Goal: Complete application form: Complete application form

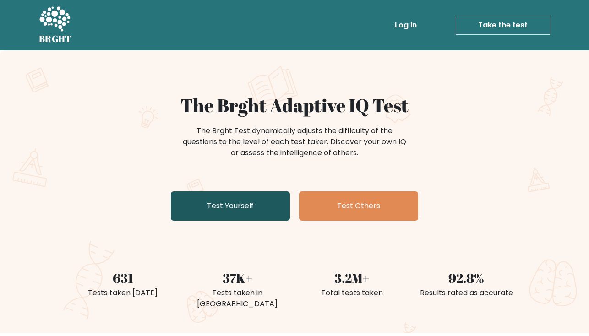
click at [225, 205] on link "Test Yourself" at bounding box center [230, 205] width 119 height 29
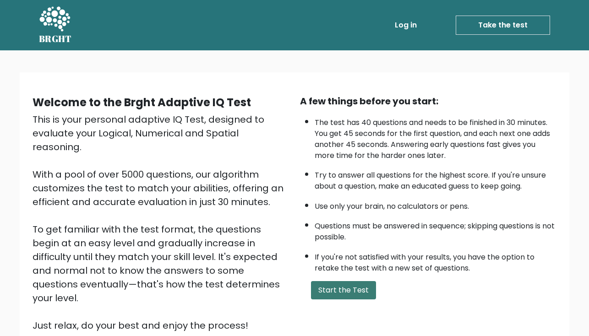
click at [330, 281] on button "Start the Test" at bounding box center [343, 290] width 65 height 18
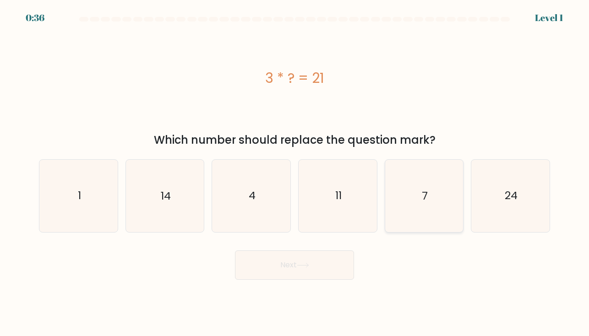
click at [422, 195] on text "7" at bounding box center [425, 195] width 6 height 15
click at [295, 173] on input "e. 7" at bounding box center [294, 170] width 0 height 5
radio input "true"
click at [291, 262] on button "Next" at bounding box center [294, 264] width 119 height 29
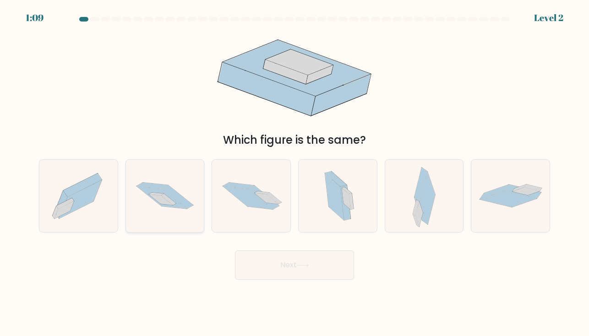
click at [179, 200] on icon at bounding box center [177, 197] width 31 height 24
click at [294, 173] on input "b." at bounding box center [294, 170] width 0 height 5
radio input "true"
click at [266, 263] on button "Next" at bounding box center [294, 264] width 119 height 29
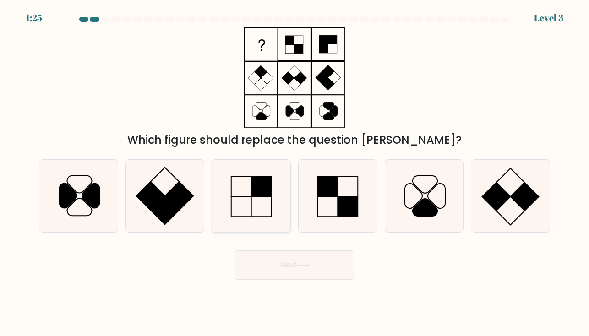
click at [243, 190] on icon at bounding box center [251, 196] width 72 height 72
click at [294, 173] on input "c." at bounding box center [294, 170] width 0 height 5
radio input "true"
click at [288, 262] on button "Next" at bounding box center [294, 264] width 119 height 29
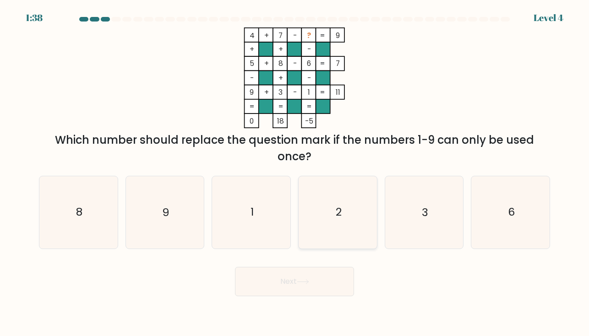
click at [339, 209] on text "2" at bounding box center [338, 212] width 6 height 15
click at [295, 173] on input "d. 2" at bounding box center [294, 170] width 0 height 5
radio input "true"
click at [282, 274] on button "Next" at bounding box center [294, 281] width 119 height 29
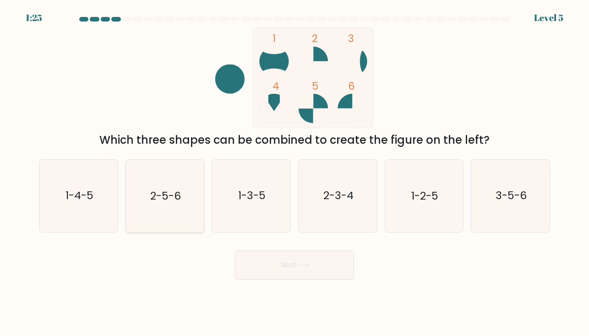
click at [182, 183] on icon "2-5-6" at bounding box center [165, 196] width 72 height 72
click at [294, 173] on input "b. 2-5-6" at bounding box center [294, 170] width 0 height 5
radio input "true"
click at [299, 267] on icon at bounding box center [303, 265] width 12 height 5
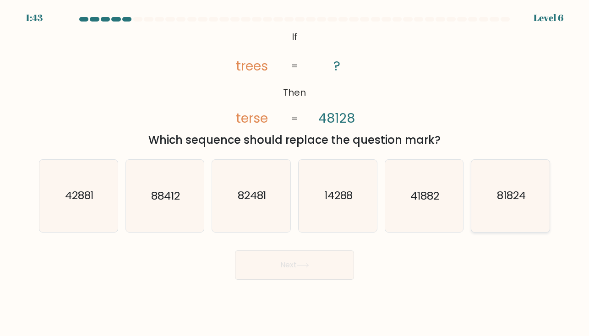
click at [488, 200] on icon "81824" at bounding box center [510, 196] width 72 height 72
click at [295, 173] on input "f. 81824" at bounding box center [294, 170] width 0 height 5
radio input "true"
click at [306, 263] on icon at bounding box center [303, 265] width 12 height 5
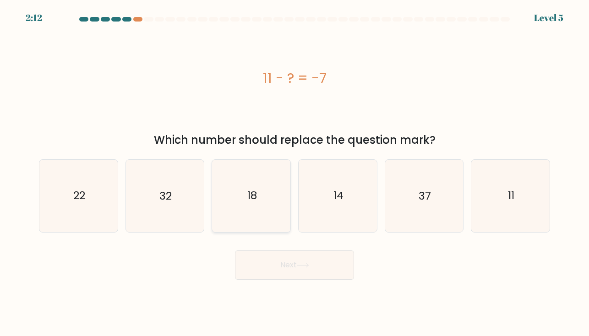
click at [265, 194] on icon "18" at bounding box center [251, 196] width 72 height 72
click at [294, 173] on input "c. 18" at bounding box center [294, 170] width 0 height 5
radio input "true"
click at [283, 266] on button "Next" at bounding box center [294, 264] width 119 height 29
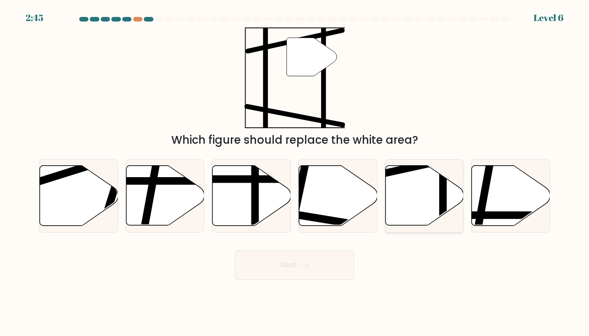
click at [416, 201] on icon at bounding box center [424, 196] width 78 height 60
click at [295, 173] on input "e." at bounding box center [294, 170] width 0 height 5
radio input "true"
click at [287, 263] on button "Next" at bounding box center [294, 264] width 119 height 29
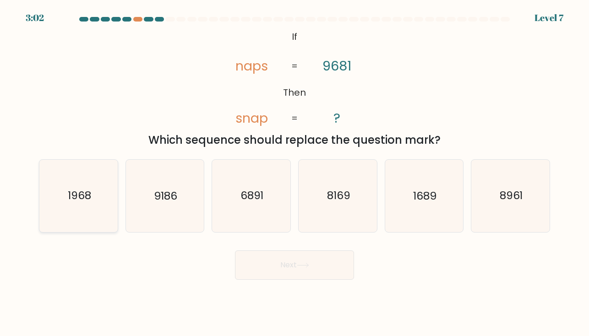
click at [87, 204] on icon "1968" at bounding box center [79, 196] width 72 height 72
click at [294, 173] on input "a. 1968" at bounding box center [294, 170] width 0 height 5
radio input "true"
click at [267, 263] on button "Next" at bounding box center [294, 264] width 119 height 29
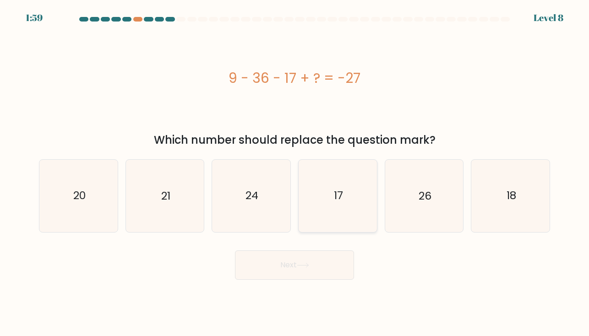
click at [343, 180] on icon "17" at bounding box center [338, 196] width 72 height 72
click at [295, 173] on input "d. 17" at bounding box center [294, 170] width 0 height 5
radio input "true"
click at [298, 262] on button "Next" at bounding box center [294, 264] width 119 height 29
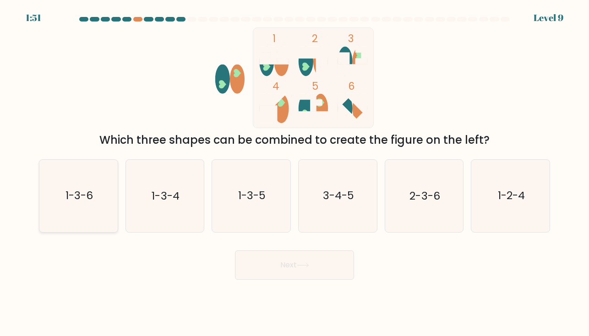
click at [76, 202] on text "1-3-6" at bounding box center [78, 195] width 27 height 15
click at [294, 173] on input "a. 1-3-6" at bounding box center [294, 170] width 0 height 5
radio input "true"
click at [277, 267] on button "Next" at bounding box center [294, 264] width 119 height 29
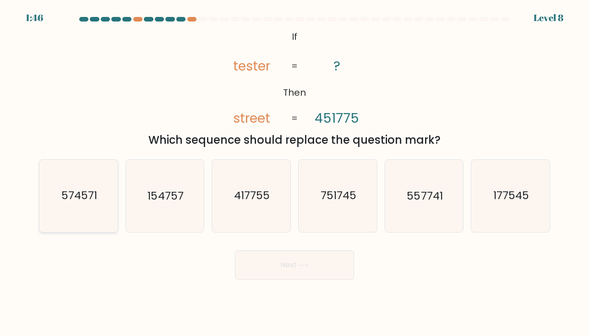
click at [88, 196] on text "574571" at bounding box center [79, 195] width 36 height 15
click at [294, 173] on input "a. 574571" at bounding box center [294, 170] width 0 height 5
radio input "true"
click at [285, 263] on button "Next" at bounding box center [294, 264] width 119 height 29
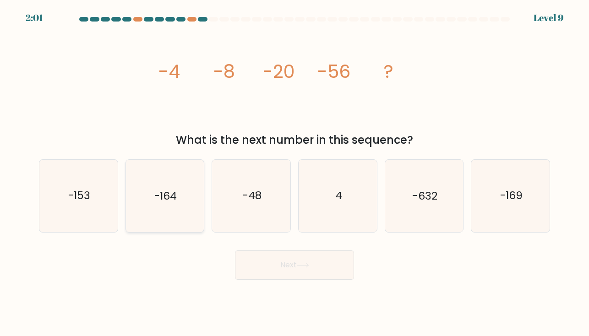
click at [172, 204] on icon "-164" at bounding box center [165, 196] width 72 height 72
click at [294, 173] on input "b. -164" at bounding box center [294, 170] width 0 height 5
radio input "true"
click at [283, 262] on button "Next" at bounding box center [294, 264] width 119 height 29
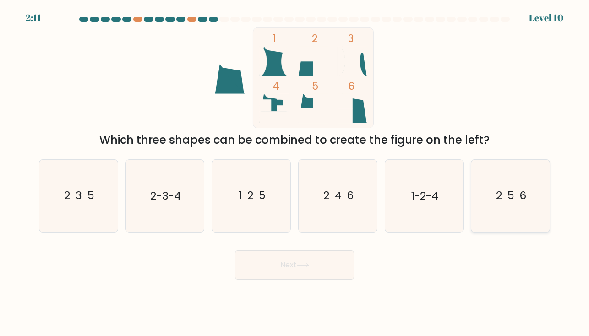
click at [511, 187] on icon "2-5-6" at bounding box center [510, 196] width 72 height 72
click at [295, 173] on input "f. 2-5-6" at bounding box center [294, 170] width 0 height 5
radio input "true"
click at [281, 265] on button "Next" at bounding box center [294, 264] width 119 height 29
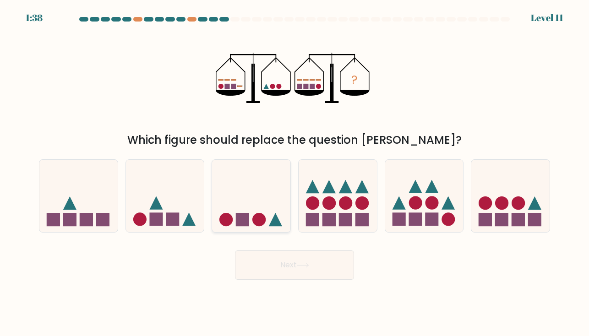
click at [255, 209] on icon at bounding box center [251, 195] width 78 height 65
click at [294, 173] on input "c." at bounding box center [294, 170] width 0 height 5
radio input "true"
click at [291, 262] on button "Next" at bounding box center [294, 264] width 119 height 29
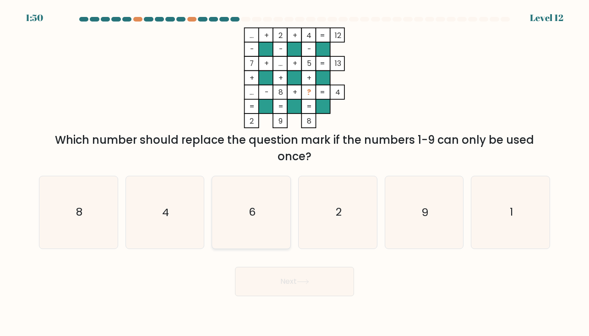
click at [251, 214] on text "6" at bounding box center [252, 212] width 7 height 15
click at [294, 173] on input "c. 6" at bounding box center [294, 170] width 0 height 5
radio input "true"
click at [292, 283] on button "Next" at bounding box center [294, 281] width 119 height 29
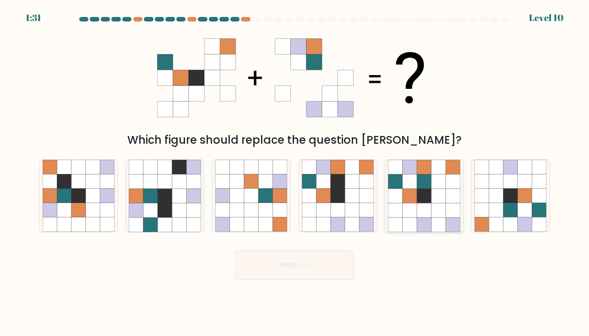
click at [412, 171] on icon at bounding box center [409, 167] width 14 height 14
click at [295, 171] on input "e." at bounding box center [294, 170] width 0 height 5
radio input "true"
click at [283, 262] on button "Next" at bounding box center [294, 264] width 119 height 29
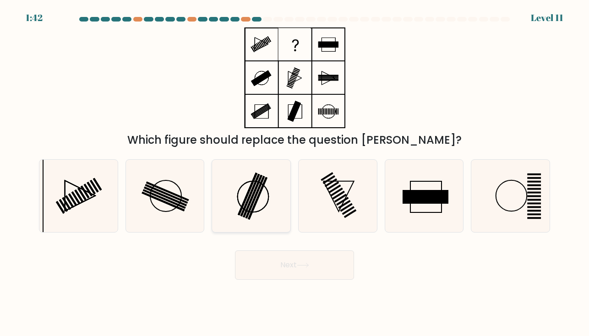
click at [249, 202] on icon at bounding box center [251, 196] width 72 height 72
click at [294, 173] on input "c." at bounding box center [294, 170] width 0 height 5
radio input "true"
click at [290, 263] on button "Next" at bounding box center [294, 264] width 119 height 29
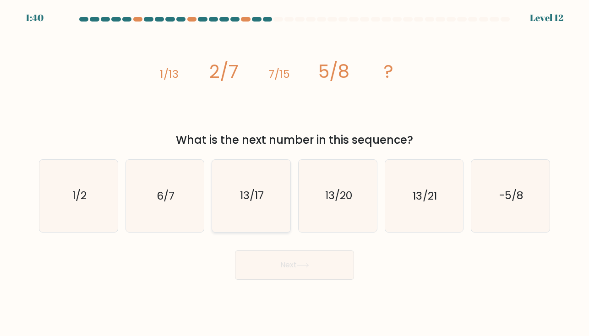
click at [225, 179] on icon "13/17" at bounding box center [251, 196] width 72 height 72
click at [294, 173] on input "c. 13/17" at bounding box center [294, 170] width 0 height 5
radio input "true"
click at [226, 180] on icon "13/17" at bounding box center [251, 195] width 71 height 71
click at [294, 173] on input "c. 13/17" at bounding box center [294, 170] width 0 height 5
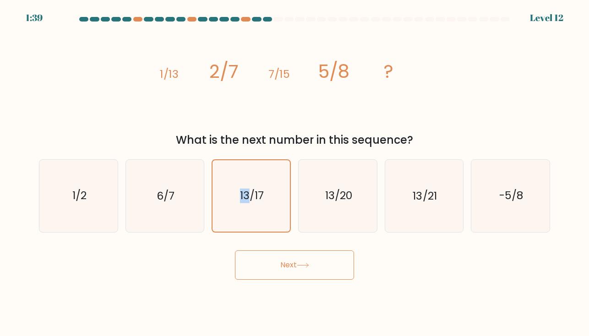
click at [286, 269] on button "Next" at bounding box center [294, 264] width 119 height 29
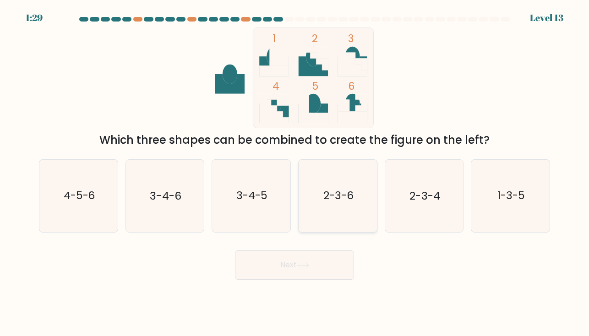
click at [339, 181] on icon "2-3-6" at bounding box center [338, 196] width 72 height 72
click at [295, 173] on input "d. 2-3-6" at bounding box center [294, 170] width 0 height 5
radio input "true"
click at [306, 265] on icon at bounding box center [303, 265] width 12 height 5
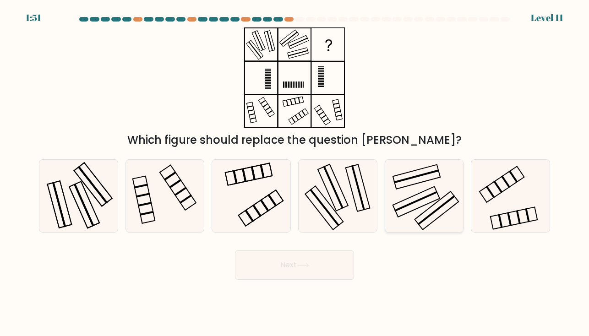
click at [414, 197] on icon at bounding box center [424, 196] width 72 height 72
click at [295, 173] on input "e." at bounding box center [294, 170] width 0 height 5
radio input "true"
click at [283, 266] on button "Next" at bounding box center [294, 264] width 119 height 29
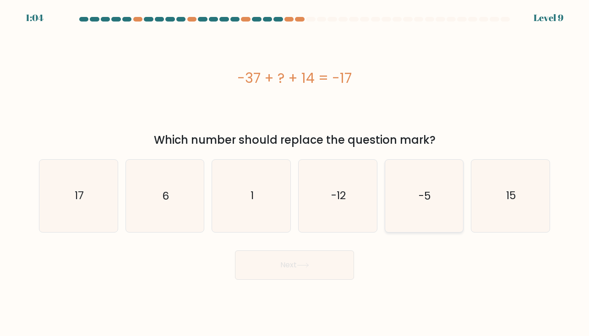
click at [426, 203] on text "-5" at bounding box center [424, 195] width 12 height 15
click at [295, 173] on input "e. -5" at bounding box center [294, 170] width 0 height 5
radio input "true"
click at [293, 265] on button "Next" at bounding box center [294, 264] width 119 height 29
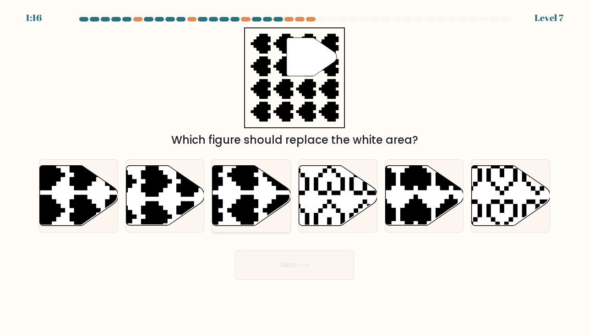
click at [234, 191] on icon at bounding box center [251, 196] width 78 height 60
click at [294, 173] on input "c." at bounding box center [294, 170] width 0 height 5
radio input "true"
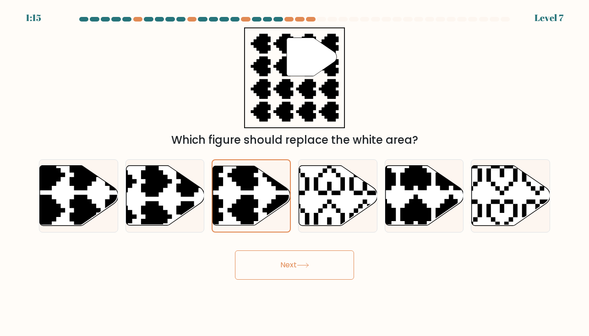
click at [272, 263] on button "Next" at bounding box center [294, 264] width 119 height 29
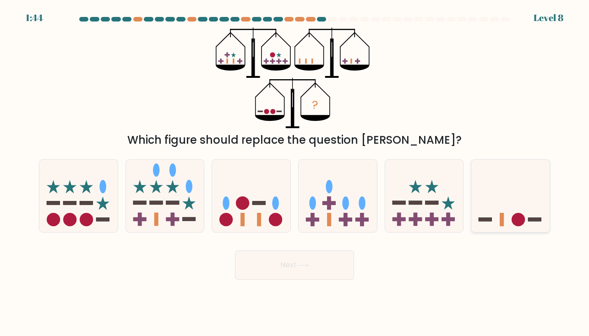
click at [506, 201] on icon at bounding box center [510, 195] width 78 height 65
click at [295, 173] on input "f." at bounding box center [294, 170] width 0 height 5
radio input "true"
click at [285, 260] on button "Next" at bounding box center [294, 264] width 119 height 29
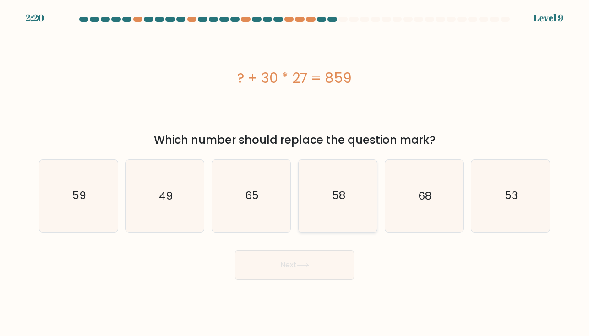
click at [347, 204] on icon "58" at bounding box center [338, 196] width 72 height 72
click at [295, 173] on input "d. 58" at bounding box center [294, 170] width 0 height 5
radio input "true"
click at [282, 262] on button "Next" at bounding box center [294, 264] width 119 height 29
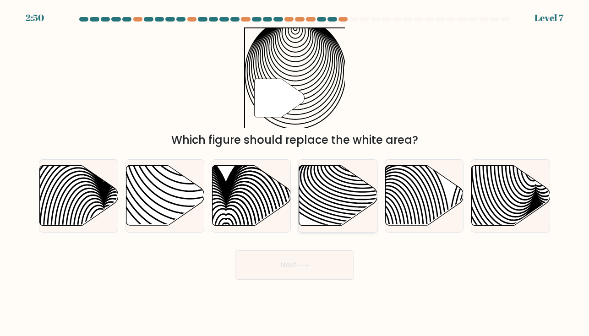
click at [307, 198] on icon at bounding box center [361, 190] width 157 height 79
click at [295, 173] on input "d." at bounding box center [294, 170] width 0 height 5
radio input "true"
click at [295, 256] on button "Next" at bounding box center [294, 264] width 119 height 29
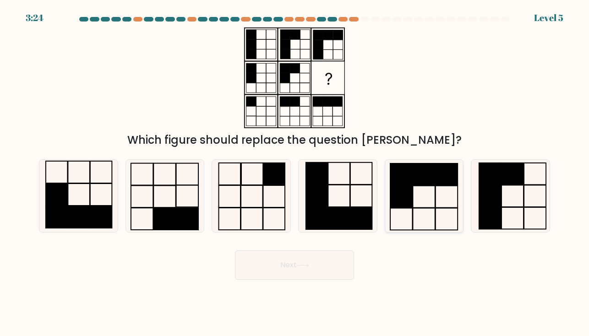
click at [445, 198] on icon at bounding box center [424, 196] width 72 height 72
click at [295, 173] on input "e." at bounding box center [294, 170] width 0 height 5
radio input "true"
click at [285, 267] on button "Next" at bounding box center [294, 264] width 119 height 29
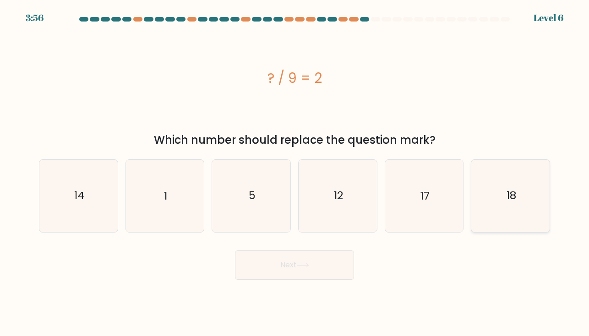
click at [509, 197] on text "18" at bounding box center [511, 195] width 10 height 15
click at [295, 173] on input "f. 18" at bounding box center [294, 170] width 0 height 5
radio input "true"
click at [315, 262] on button "Next" at bounding box center [294, 264] width 119 height 29
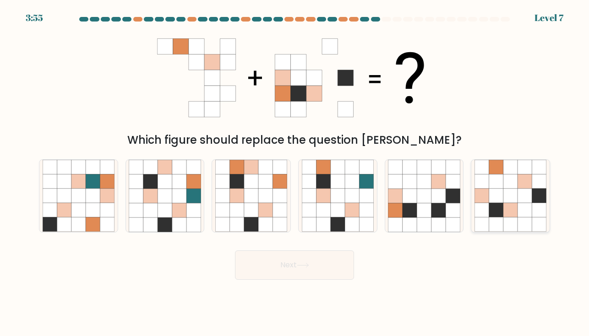
click at [507, 186] on icon at bounding box center [510, 181] width 14 height 14
click at [295, 173] on input "f." at bounding box center [294, 170] width 0 height 5
radio input "true"
click at [297, 274] on button "Next" at bounding box center [294, 264] width 119 height 29
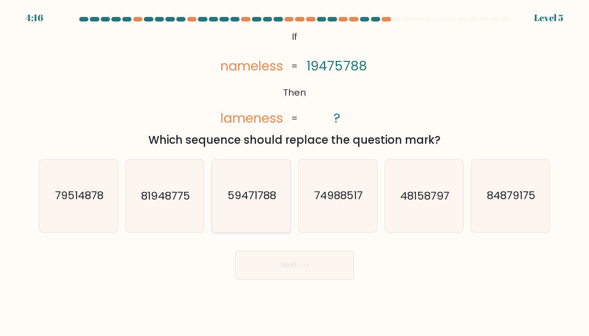
click at [247, 199] on text "59471788" at bounding box center [252, 195] width 49 height 15
click at [294, 173] on input "c. 59471788" at bounding box center [294, 170] width 0 height 5
radio input "true"
click at [288, 264] on button "Next" at bounding box center [294, 264] width 119 height 29
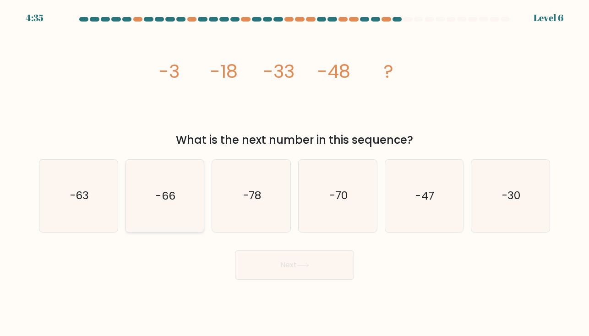
click at [159, 189] on text "-66" at bounding box center [165, 195] width 19 height 15
click at [294, 173] on input "b. -66" at bounding box center [294, 170] width 0 height 5
radio input "true"
click at [286, 263] on button "Next" at bounding box center [294, 264] width 119 height 29
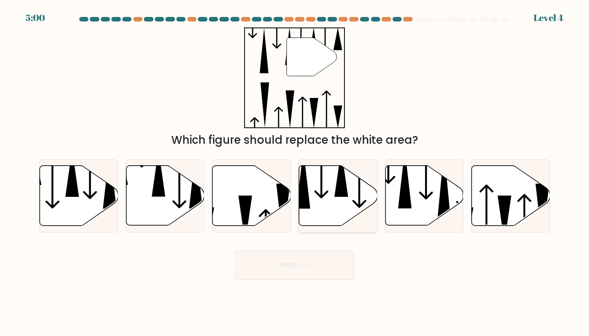
click at [313, 196] on icon at bounding box center [338, 196] width 78 height 60
click at [295, 173] on input "d." at bounding box center [294, 170] width 0 height 5
radio input "true"
click at [291, 267] on button "Next" at bounding box center [294, 264] width 119 height 29
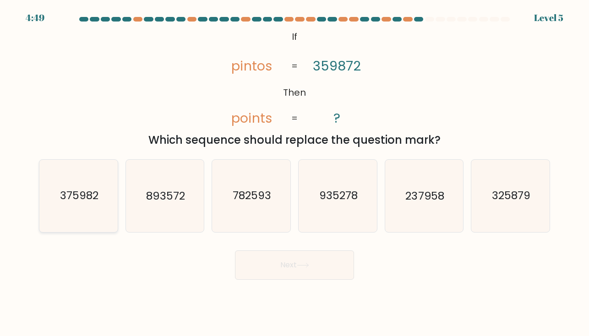
click at [68, 211] on icon "375982" at bounding box center [79, 196] width 72 height 72
click at [294, 173] on input "a. 375982" at bounding box center [294, 170] width 0 height 5
radio input "true"
click at [285, 271] on button "Next" at bounding box center [294, 264] width 119 height 29
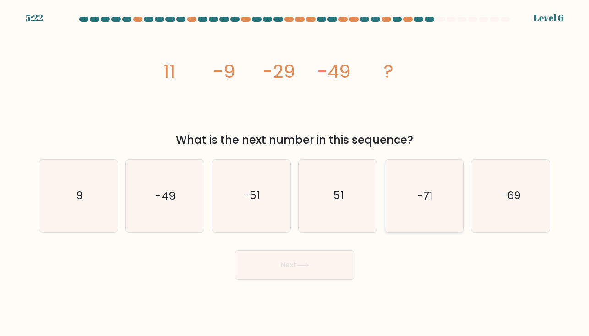
click at [417, 197] on icon "-71" at bounding box center [424, 196] width 72 height 72
click at [295, 173] on input "e. -71" at bounding box center [294, 170] width 0 height 5
radio input "true"
click at [285, 265] on button "Next" at bounding box center [294, 264] width 119 height 29
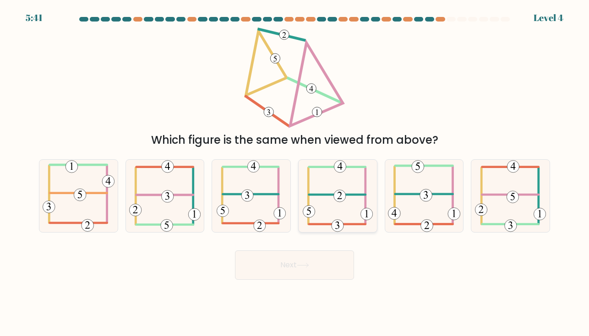
click at [356, 185] on icon at bounding box center [338, 196] width 70 height 72
click at [295, 173] on input "d." at bounding box center [294, 170] width 0 height 5
radio input "true"
click at [355, 185] on icon at bounding box center [337, 195] width 69 height 71
click at [295, 173] on input "d." at bounding box center [294, 170] width 0 height 5
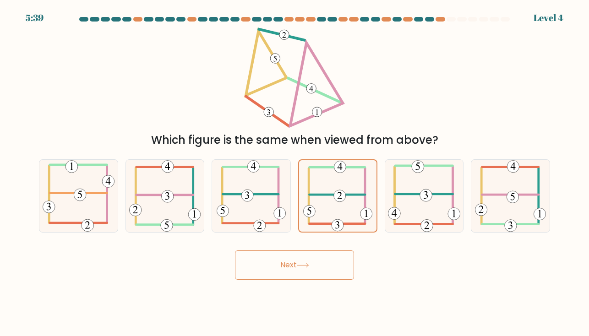
click at [288, 263] on button "Next" at bounding box center [294, 264] width 119 height 29
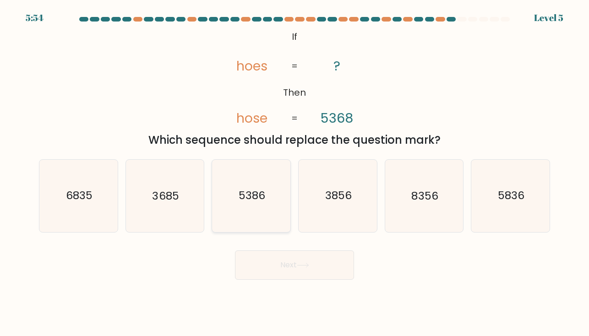
click at [248, 187] on icon "5386" at bounding box center [251, 196] width 72 height 72
click at [294, 173] on input "c. 5386" at bounding box center [294, 170] width 0 height 5
radio input "true"
click at [280, 267] on button "Next" at bounding box center [294, 264] width 119 height 29
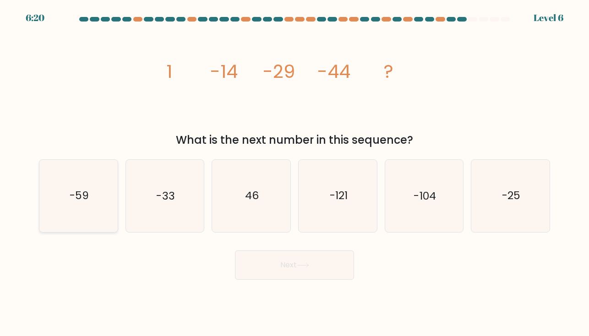
click at [101, 206] on icon "-59" at bounding box center [79, 196] width 72 height 72
click at [294, 173] on input "a. -59" at bounding box center [294, 170] width 0 height 5
radio input "true"
click at [295, 269] on button "Next" at bounding box center [294, 264] width 119 height 29
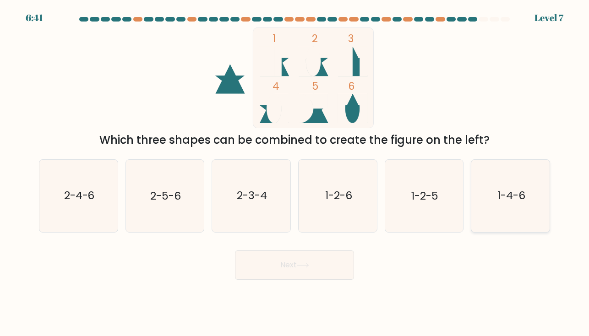
click at [511, 199] on text "1-4-6" at bounding box center [511, 195] width 28 height 15
click at [295, 173] on input "f. 1-4-6" at bounding box center [294, 170] width 0 height 5
radio input "true"
click at [299, 267] on icon at bounding box center [303, 265] width 12 height 5
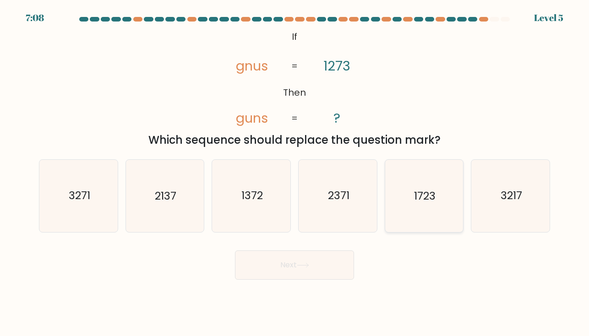
click at [408, 203] on icon "1723" at bounding box center [424, 196] width 72 height 72
click at [295, 173] on input "e. 1723" at bounding box center [294, 170] width 0 height 5
radio input "true"
click at [292, 265] on button "Next" at bounding box center [294, 264] width 119 height 29
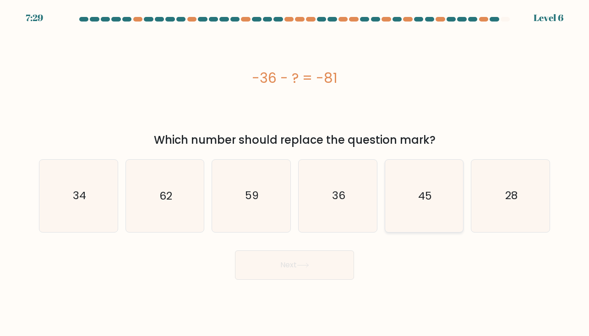
click at [420, 185] on icon "45" at bounding box center [424, 196] width 72 height 72
click at [295, 173] on input "e. 45" at bounding box center [294, 170] width 0 height 5
radio input "true"
click at [282, 260] on button "Next" at bounding box center [294, 264] width 119 height 29
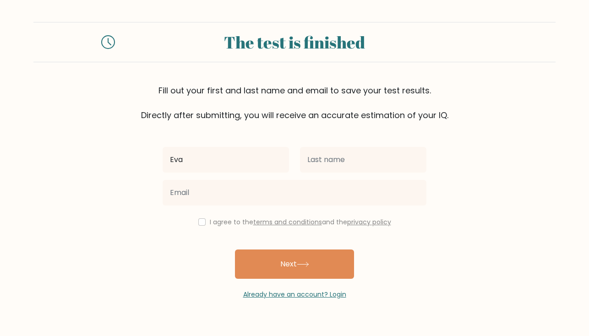
type input "Eva"
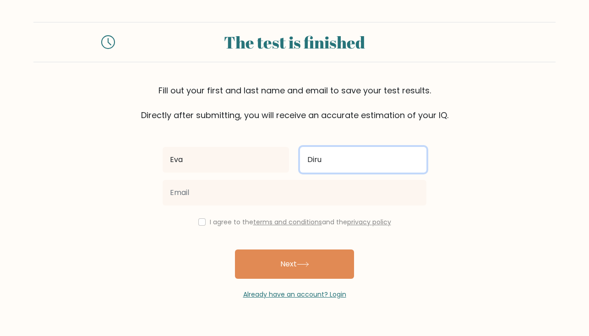
type input "Diru"
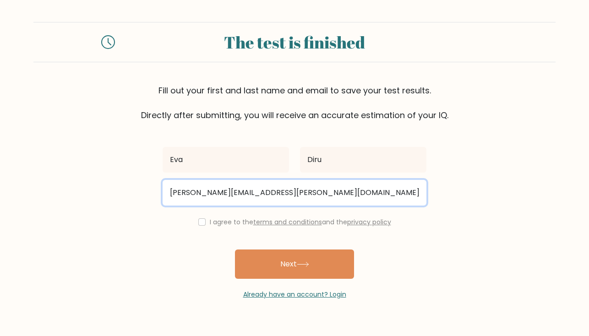
type input "eva.bosshardt@gmail.com"
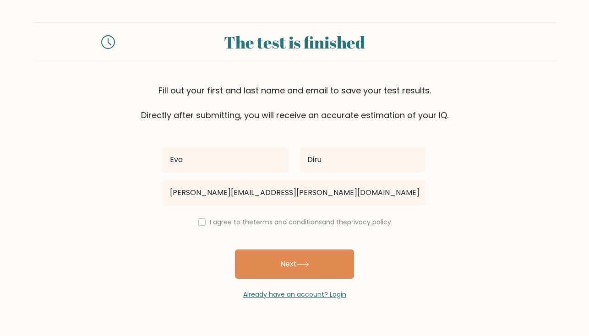
click at [200, 224] on input "checkbox" at bounding box center [201, 221] width 7 height 7
checkbox input "true"
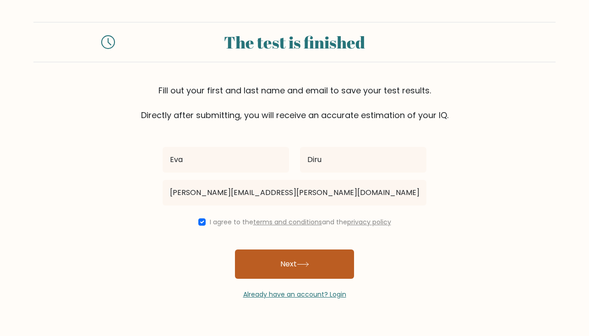
click at [294, 263] on button "Next" at bounding box center [294, 263] width 119 height 29
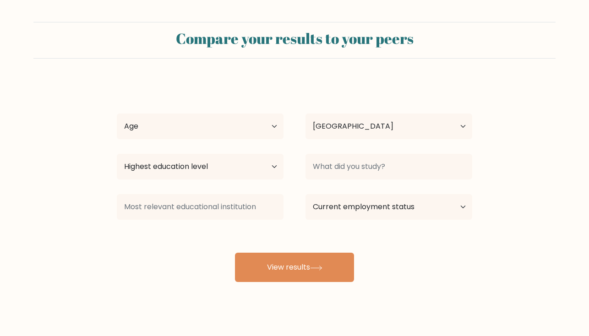
select select "AU"
select select "55_64"
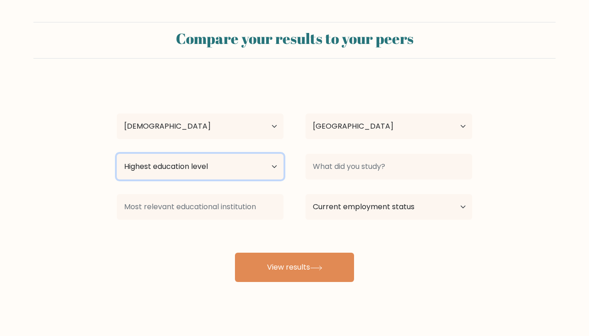
select select "occupation_specific"
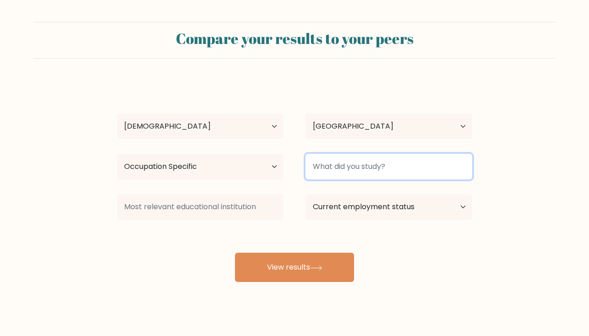
click at [336, 174] on input at bounding box center [388, 167] width 167 height 26
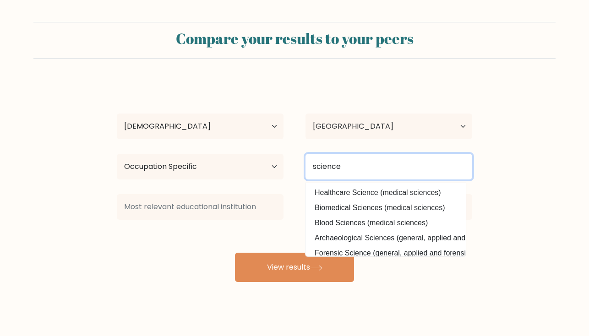
type input "science"
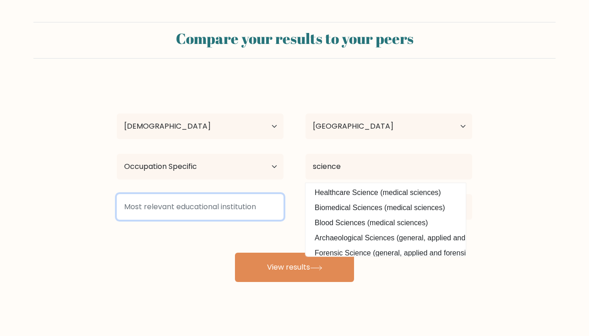
click at [274, 213] on input at bounding box center [200, 207] width 167 height 26
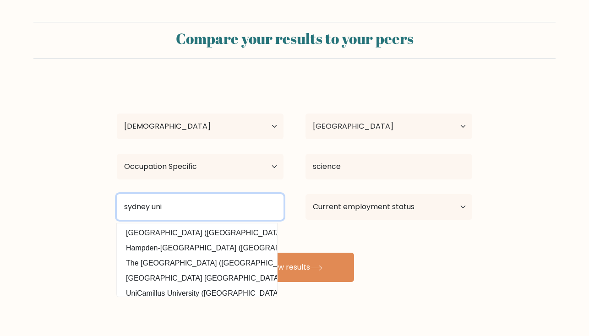
type input "sydney uni"
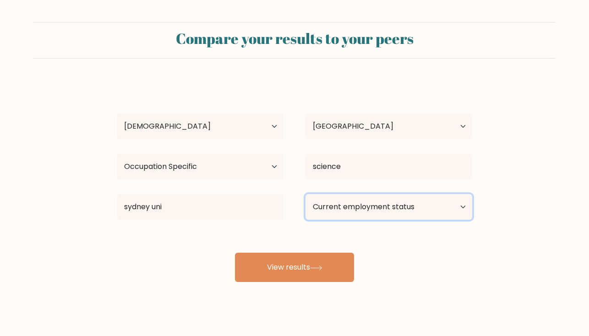
select select "retired"
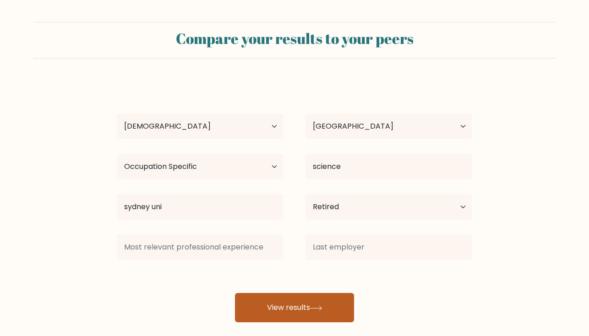
click at [287, 307] on button "View results" at bounding box center [294, 307] width 119 height 29
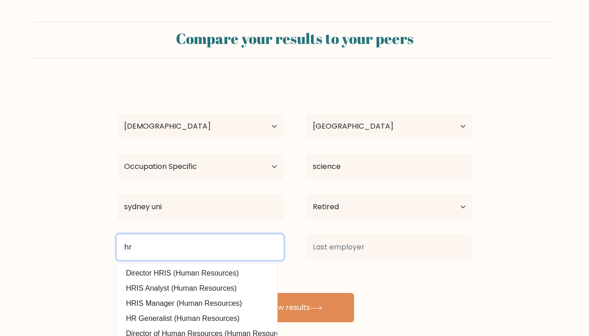
type input "hr"
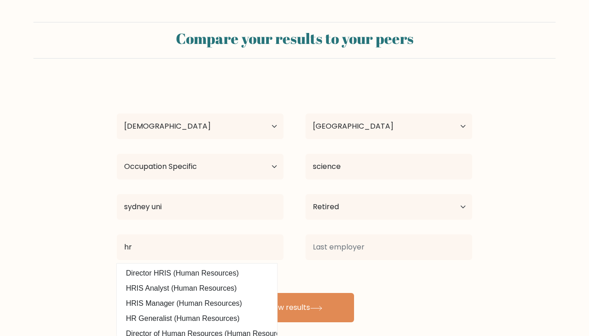
click at [312, 265] on div "Eva Diru Age Under 18 years old 18-24 years old 25-34 years old 35-44 years old…" at bounding box center [294, 202] width 366 height 242
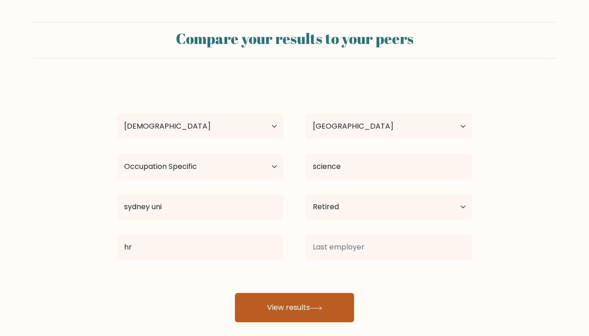
click at [307, 308] on button "View results" at bounding box center [294, 307] width 119 height 29
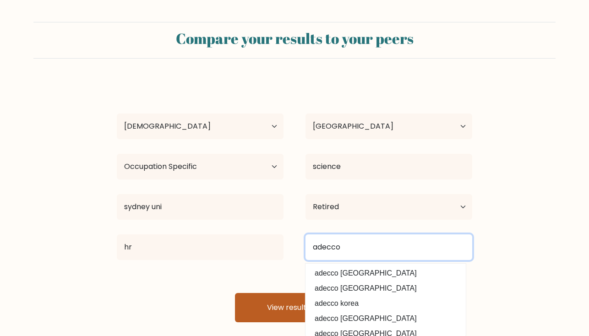
type input "adecco"
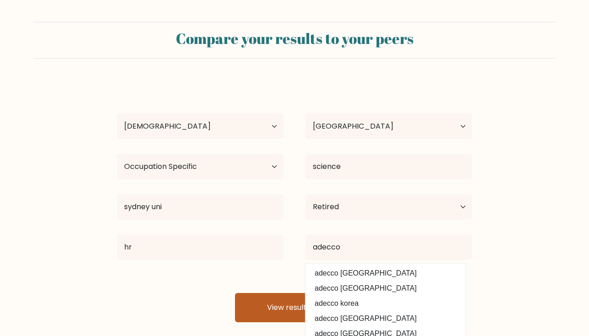
click at [288, 308] on button "View results" at bounding box center [294, 307] width 119 height 29
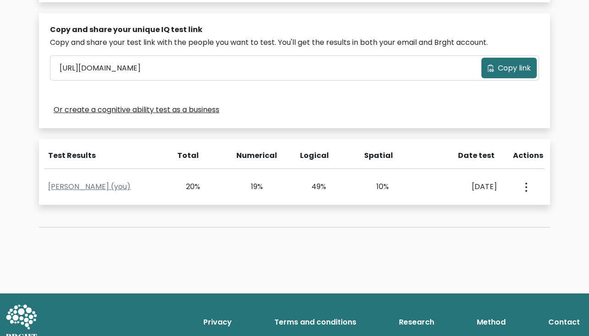
scroll to position [276, 0]
